Goal: Check status: Check status

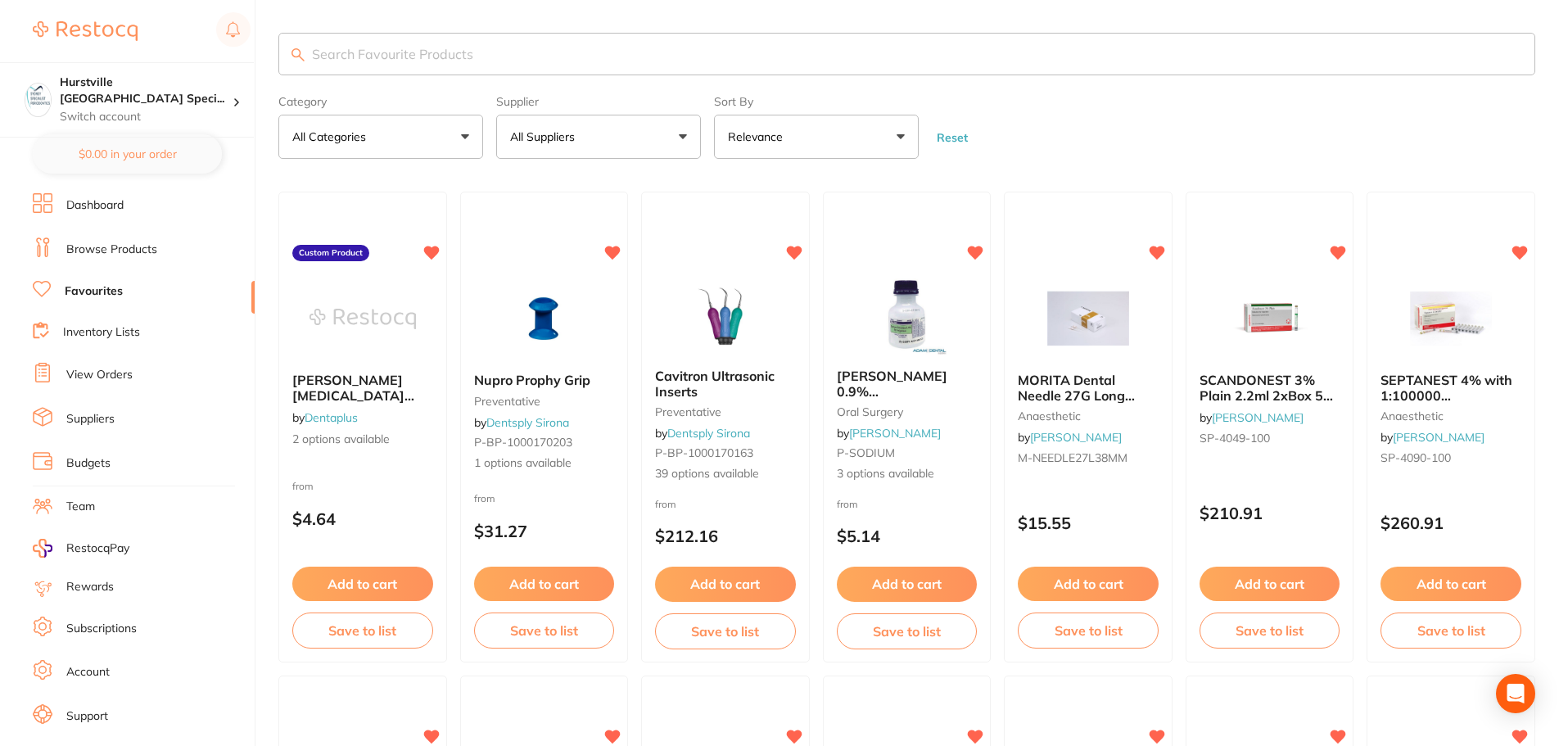
click at [110, 374] on link "View Orders" at bounding box center [99, 375] width 66 height 16
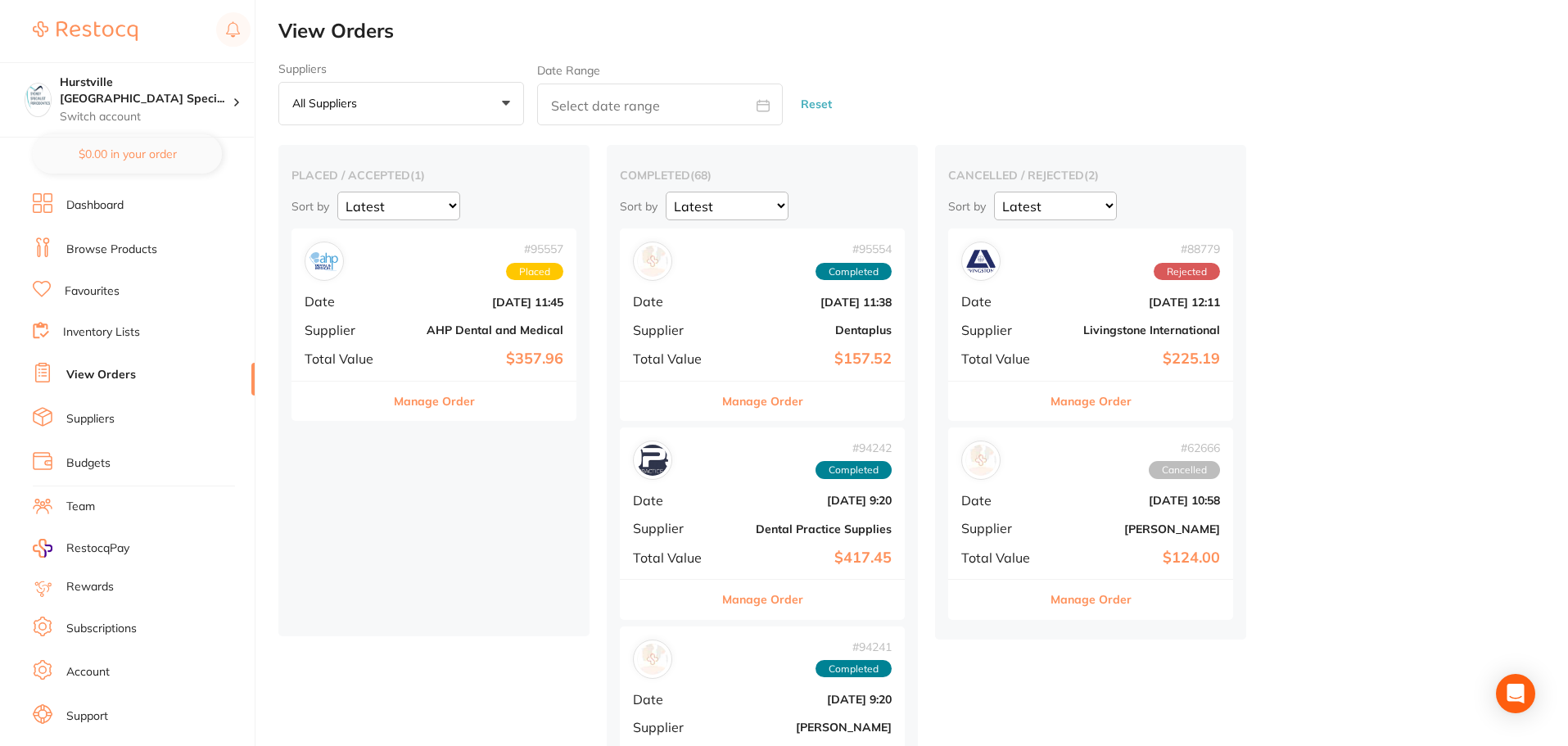
click at [464, 402] on button "Manage Order" at bounding box center [434, 400] width 81 height 39
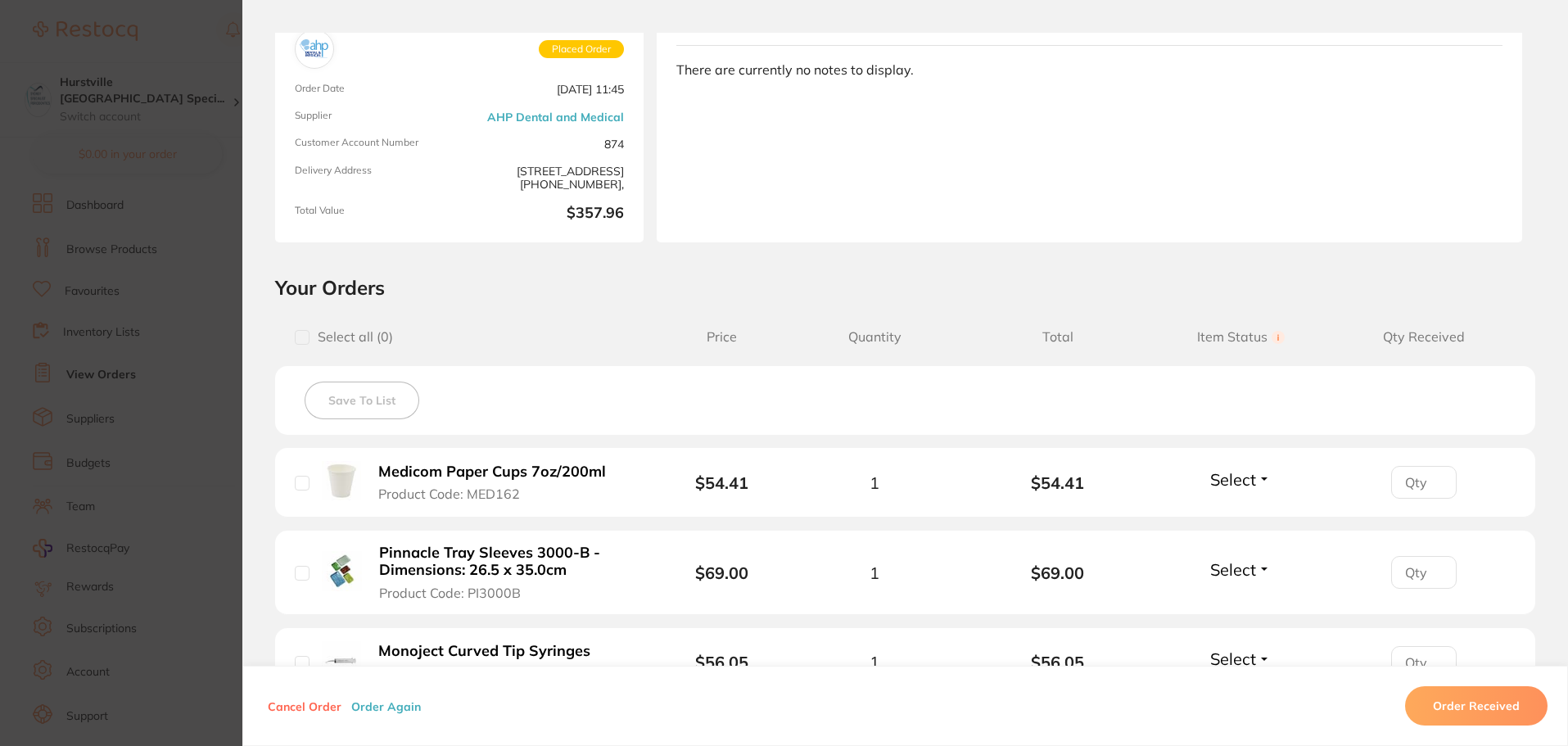
scroll to position [327, 0]
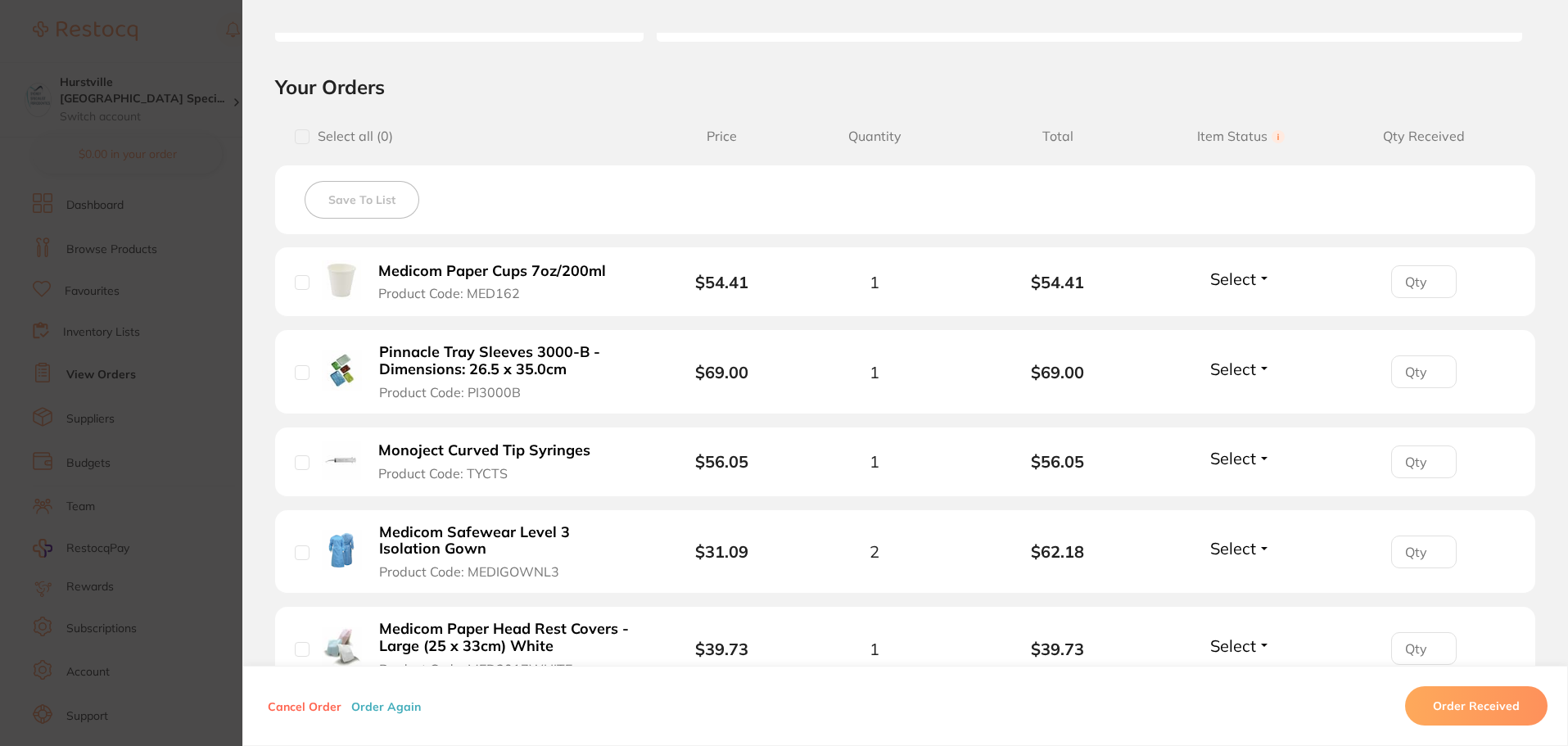
click at [307, 285] on div "Medicom Paper Cups 7oz/200ml Product Code: MED162" at bounding box center [472, 281] width 354 height 42
click at [296, 286] on input "checkbox" at bounding box center [302, 282] width 15 height 15
checkbox input "true"
click at [299, 379] on input "checkbox" at bounding box center [302, 372] width 15 height 15
checkbox input "true"
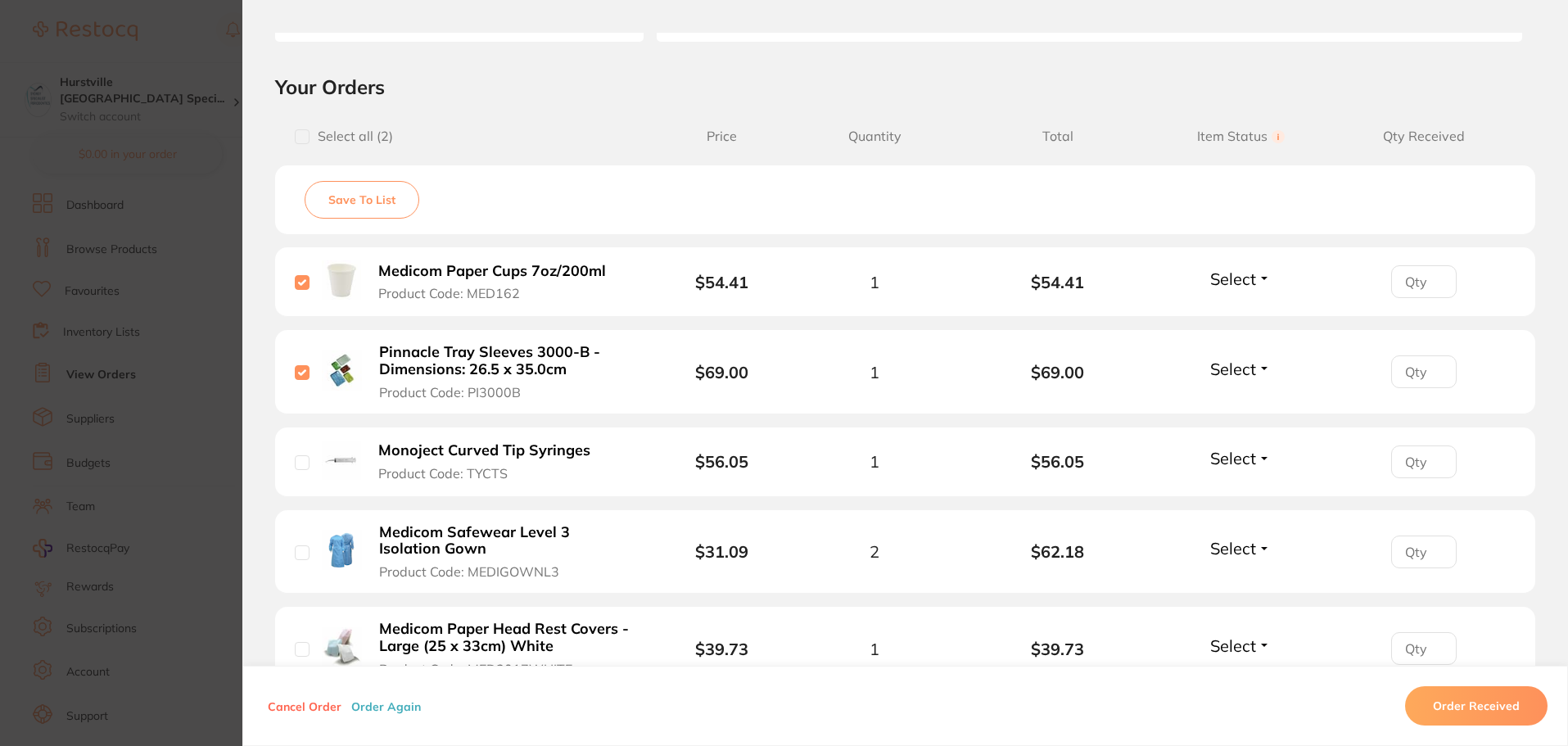
click at [302, 463] on input "checkbox" at bounding box center [302, 463] width 15 height 15
checkbox input "true"
click at [295, 556] on input "checkbox" at bounding box center [302, 553] width 15 height 15
checkbox input "true"
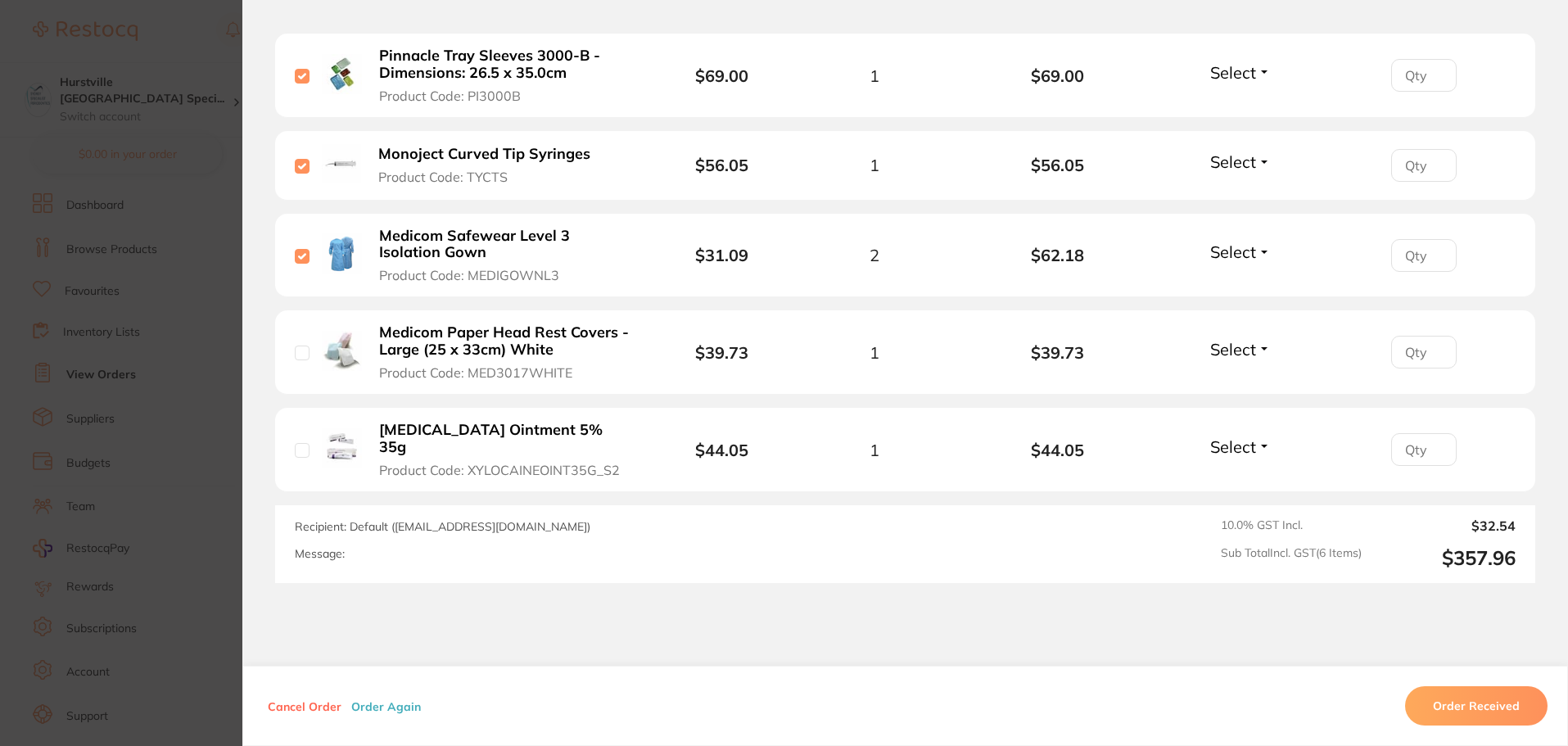
scroll to position [655, 0]
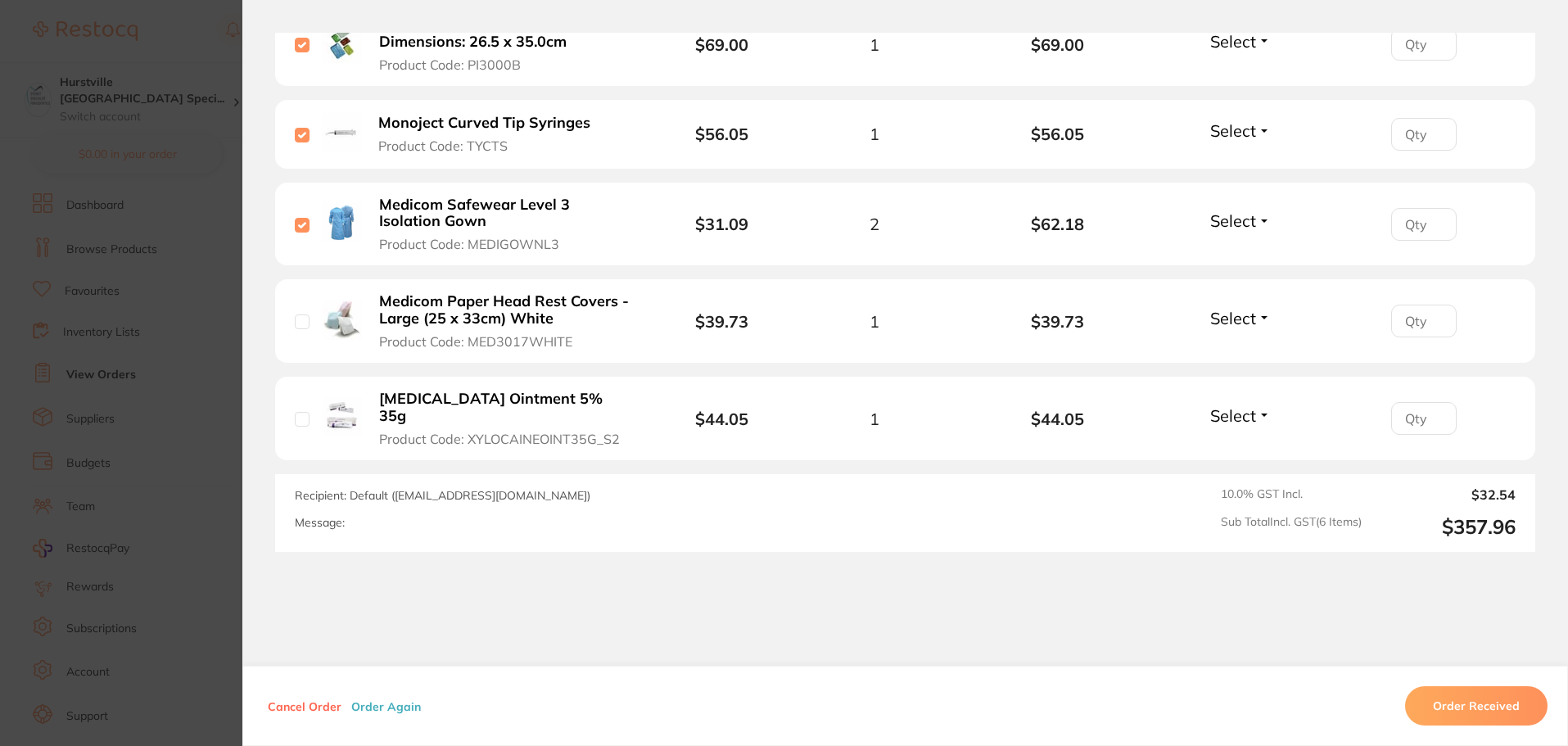
click at [306, 341] on div "Medicom Paper Head Rest Covers - Large (25 x 33cm) White Product Code: MED3017W…" at bounding box center [477, 321] width 366 height 58
click at [301, 314] on input "checkbox" at bounding box center [302, 322] width 15 height 15
checkbox input "true"
click at [299, 402] on div "[MEDICAL_DATA] Ointment 5% 35g Product Code: XYLOCAINEOINT35G_S2" at bounding box center [477, 418] width 366 height 58
click at [299, 417] on input "checkbox" at bounding box center [302, 419] width 15 height 15
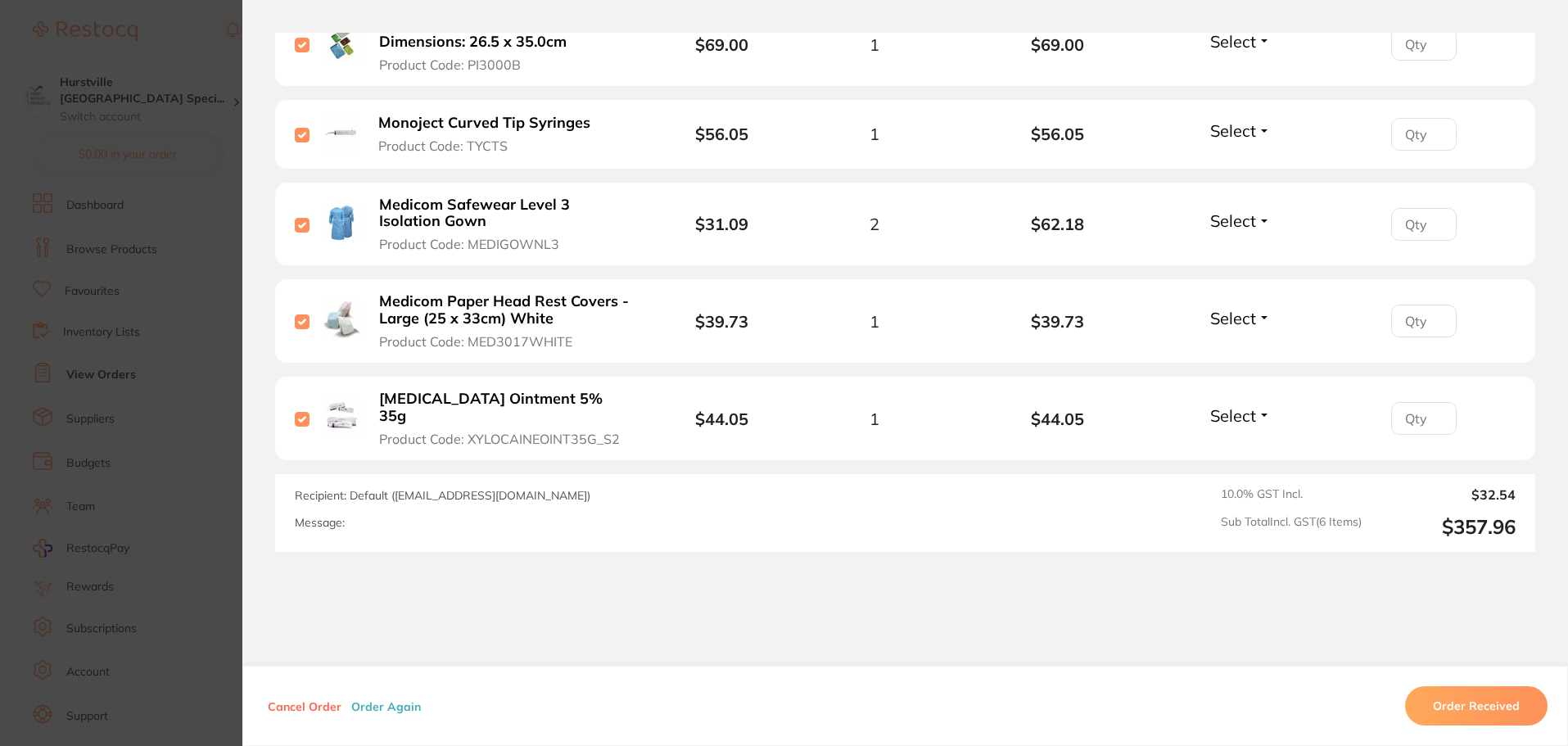
checkbox input "true"
click at [1511, 701] on button "Order Received" at bounding box center [1475, 706] width 142 height 39
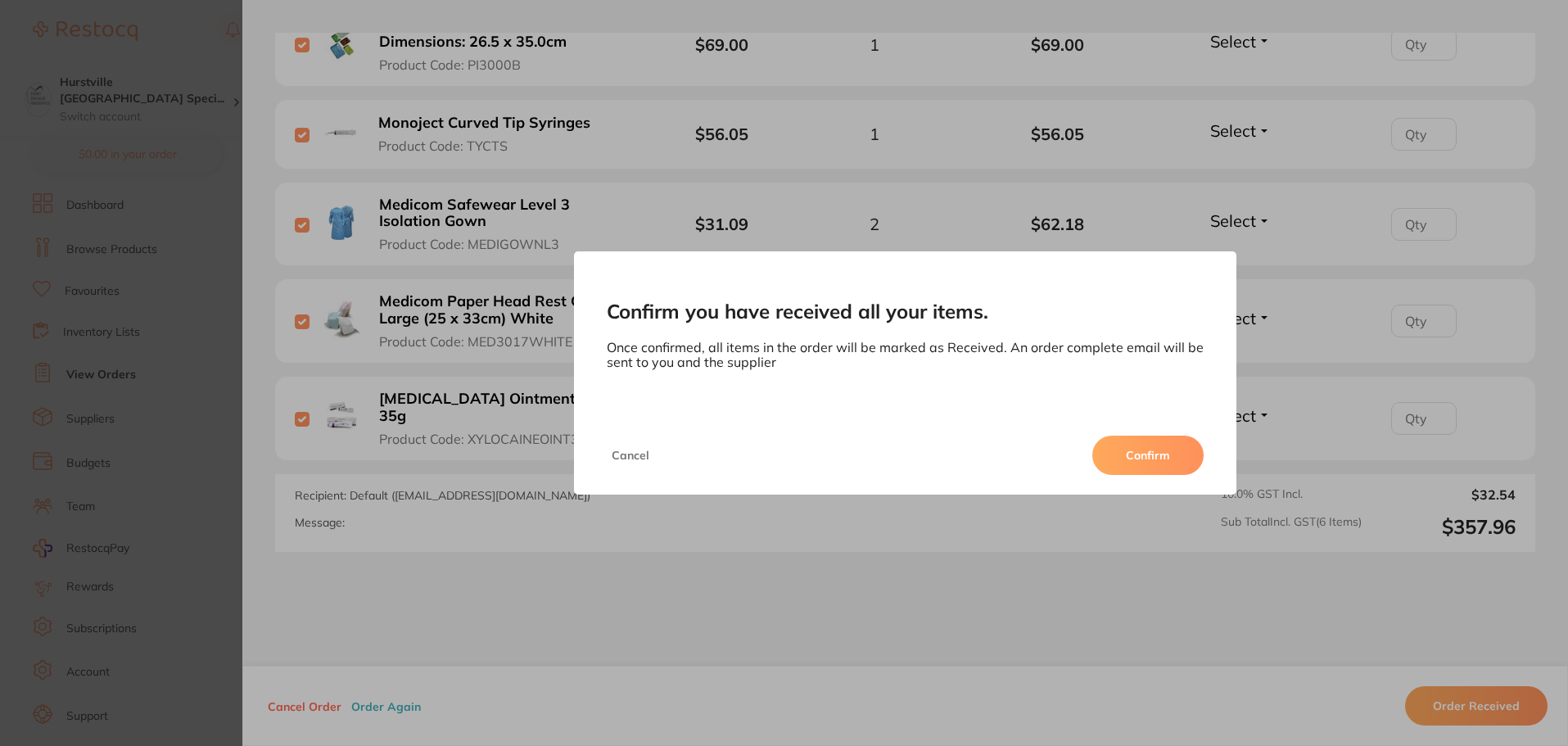
click at [1161, 455] on button "Confirm" at bounding box center [1147, 455] width 111 height 39
